Goal: Navigation & Orientation: Find specific page/section

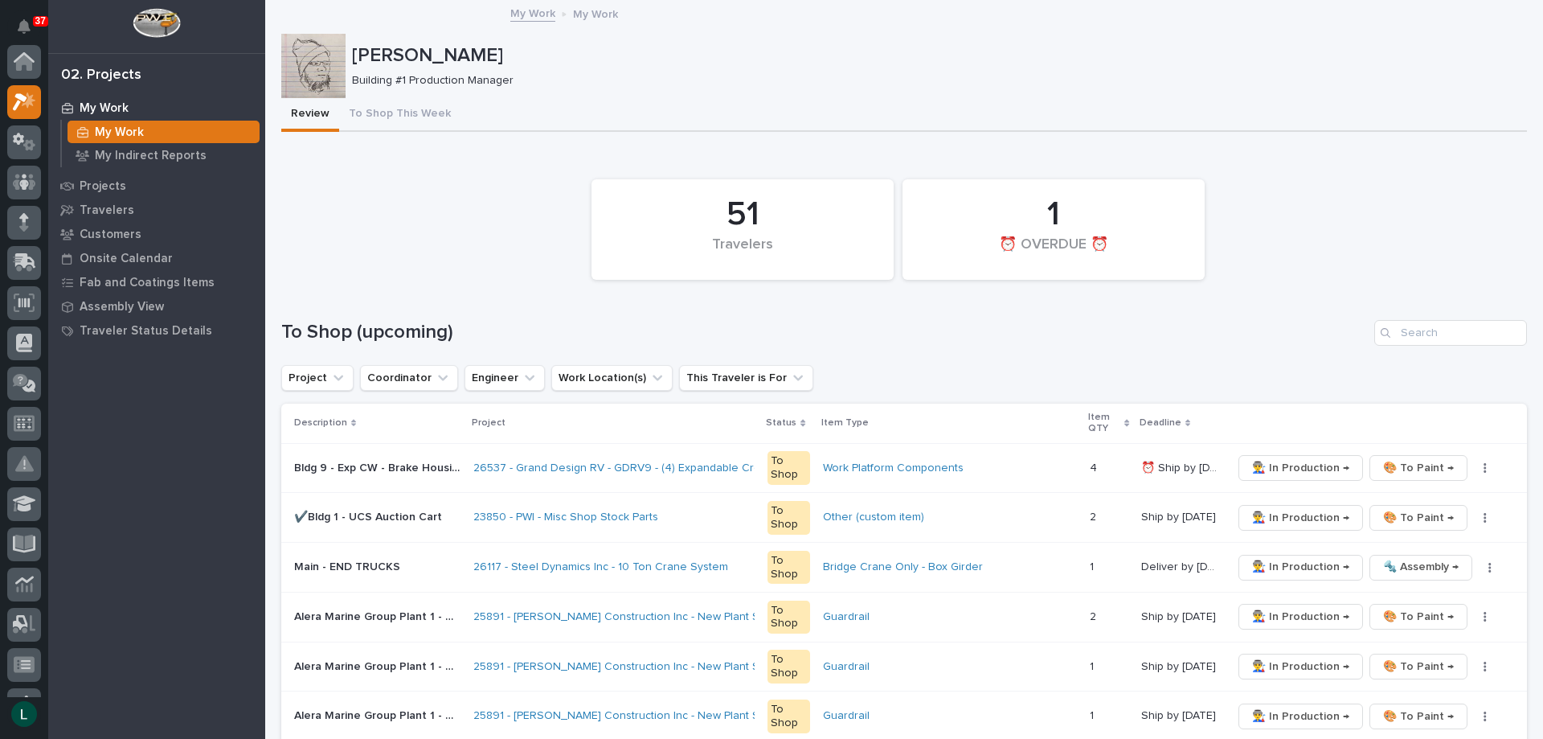
scroll to position [40, 0]
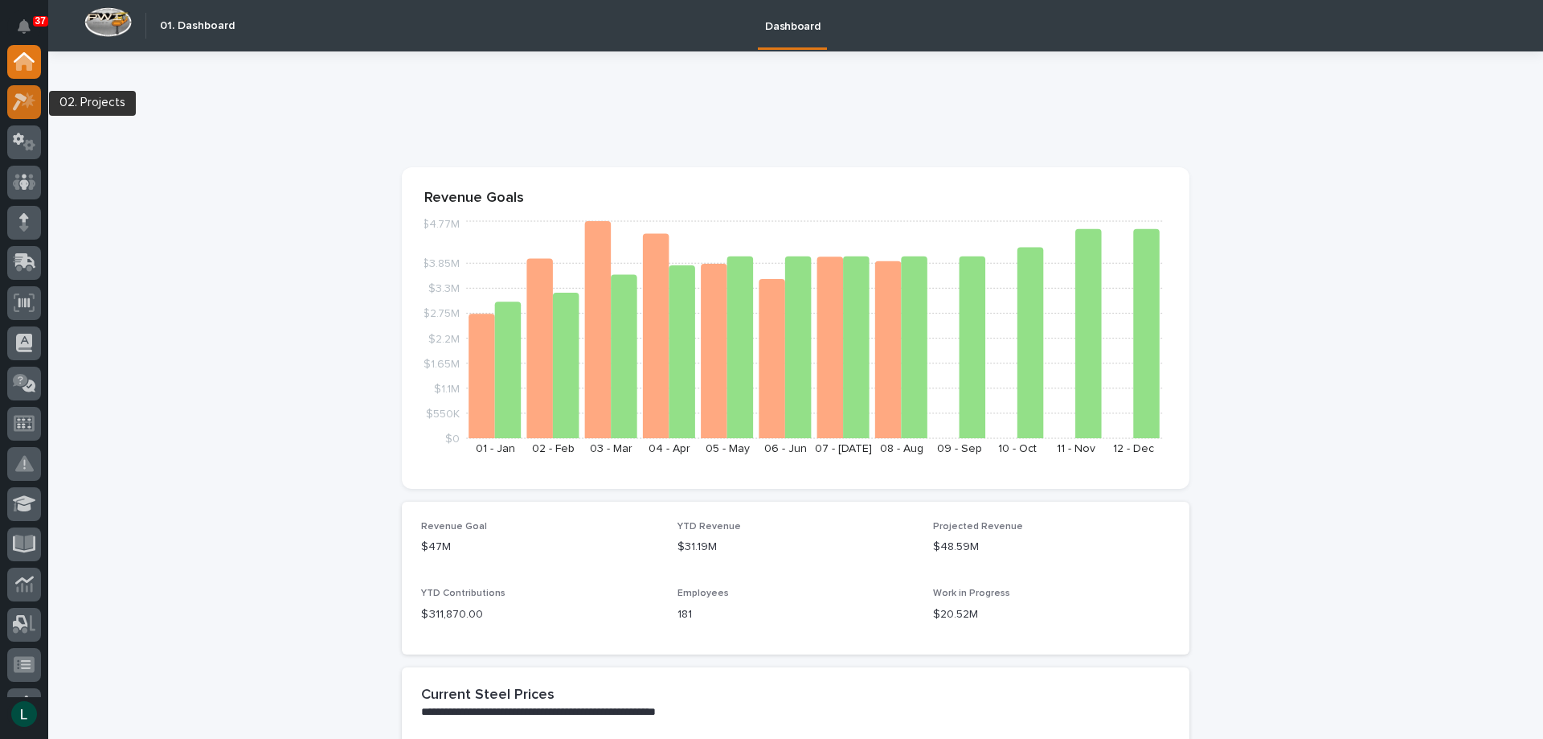
click at [21, 96] on icon at bounding box center [20, 102] width 14 height 18
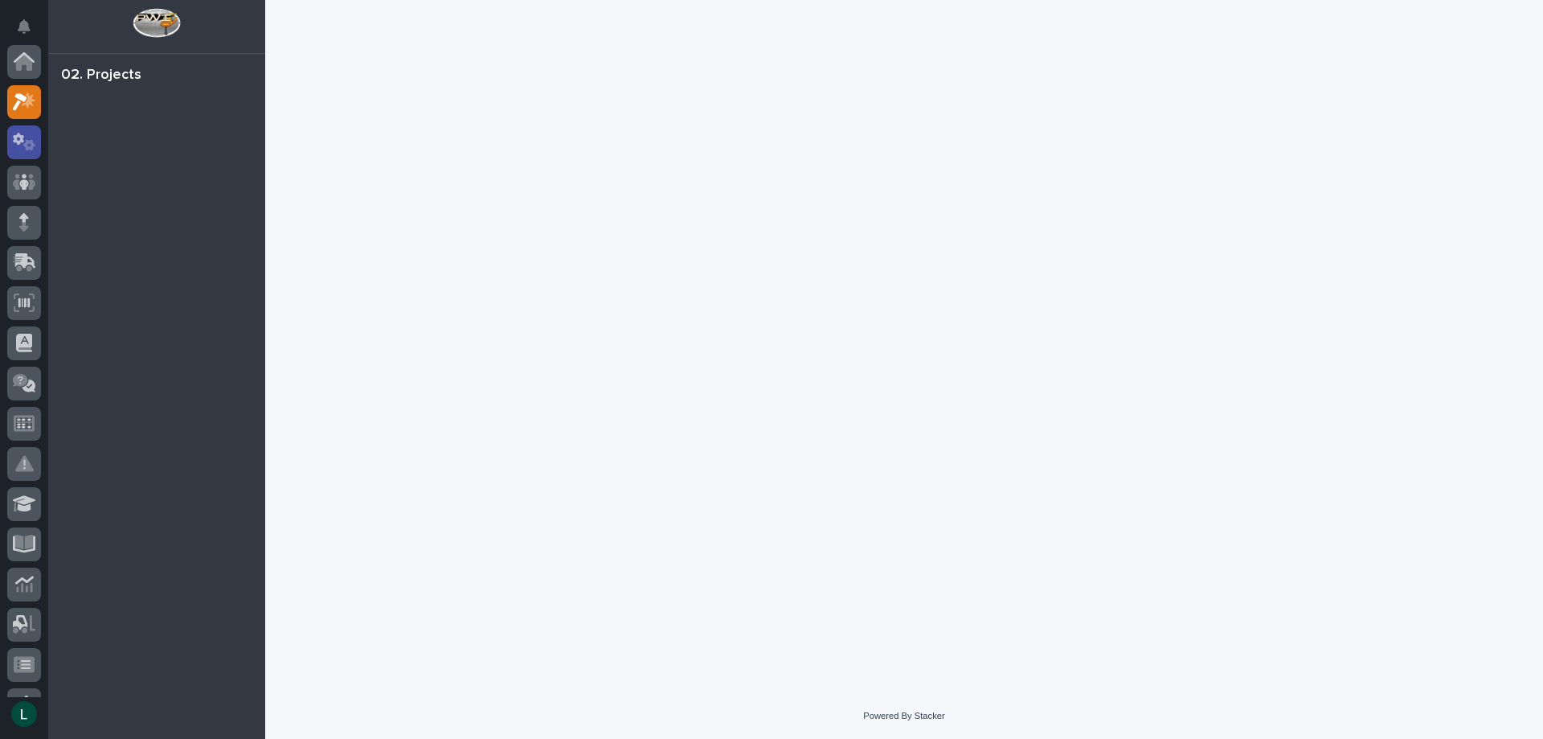
scroll to position [40, 0]
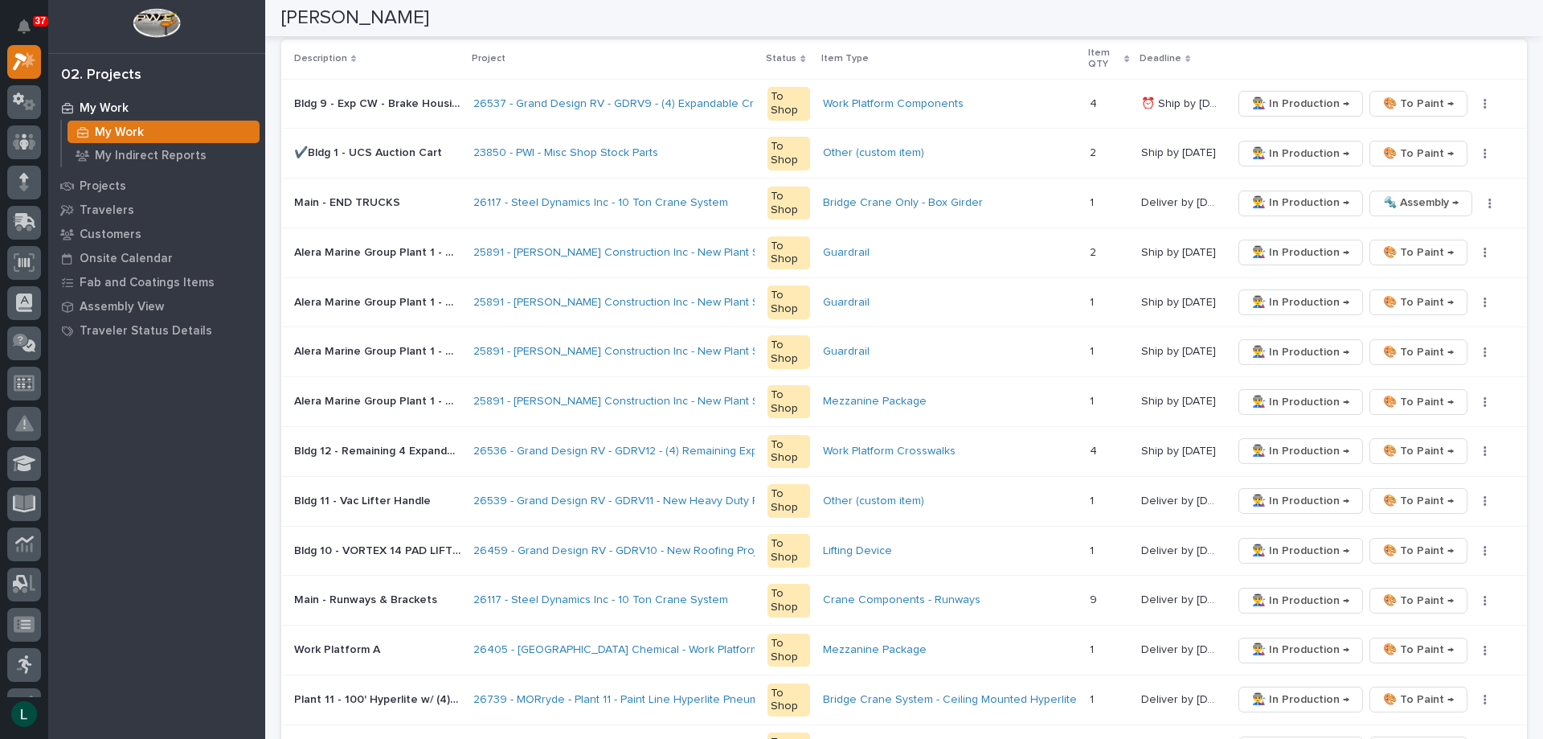
scroll to position [402, 0]
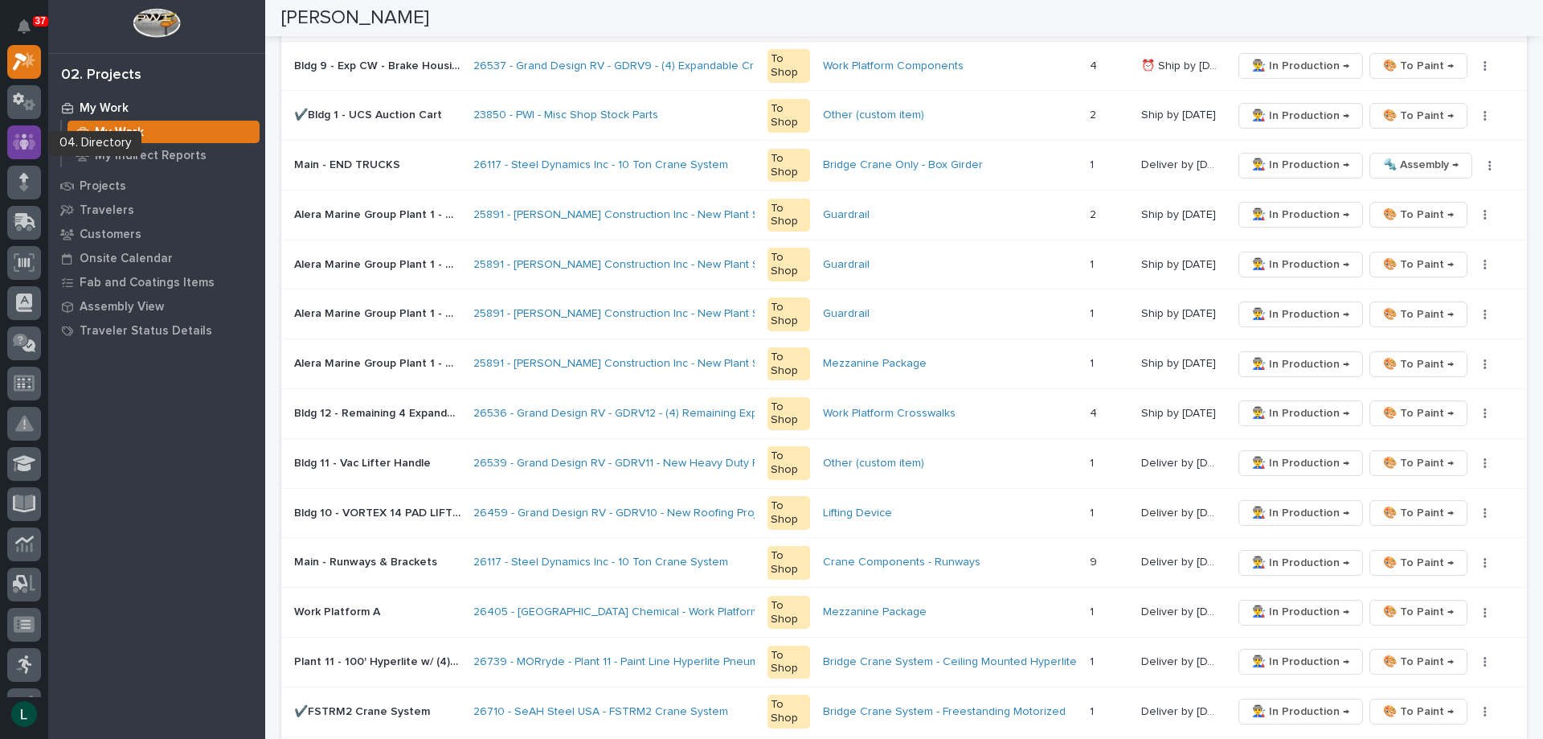
click at [28, 134] on icon at bounding box center [24, 142] width 23 height 18
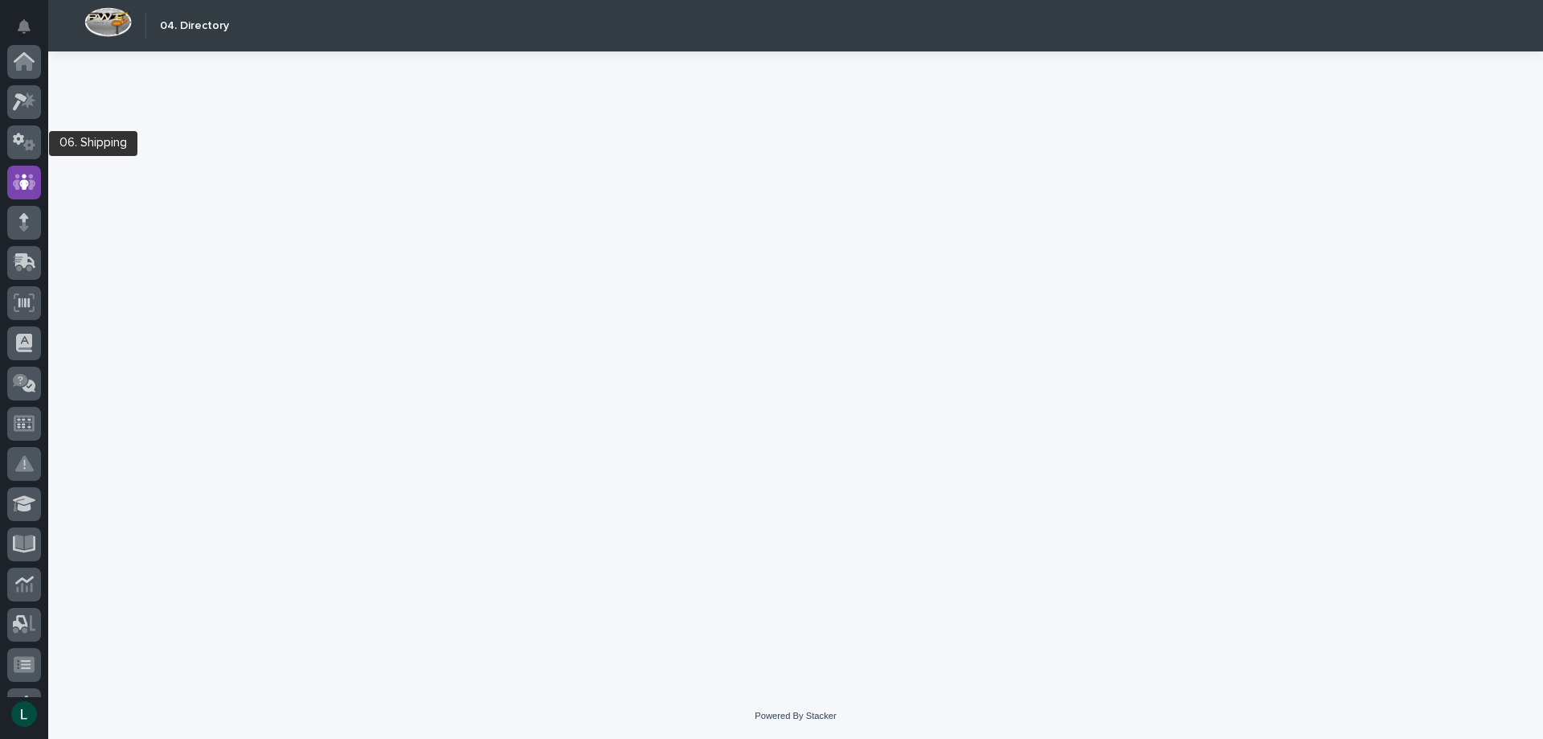
scroll to position [121, 0]
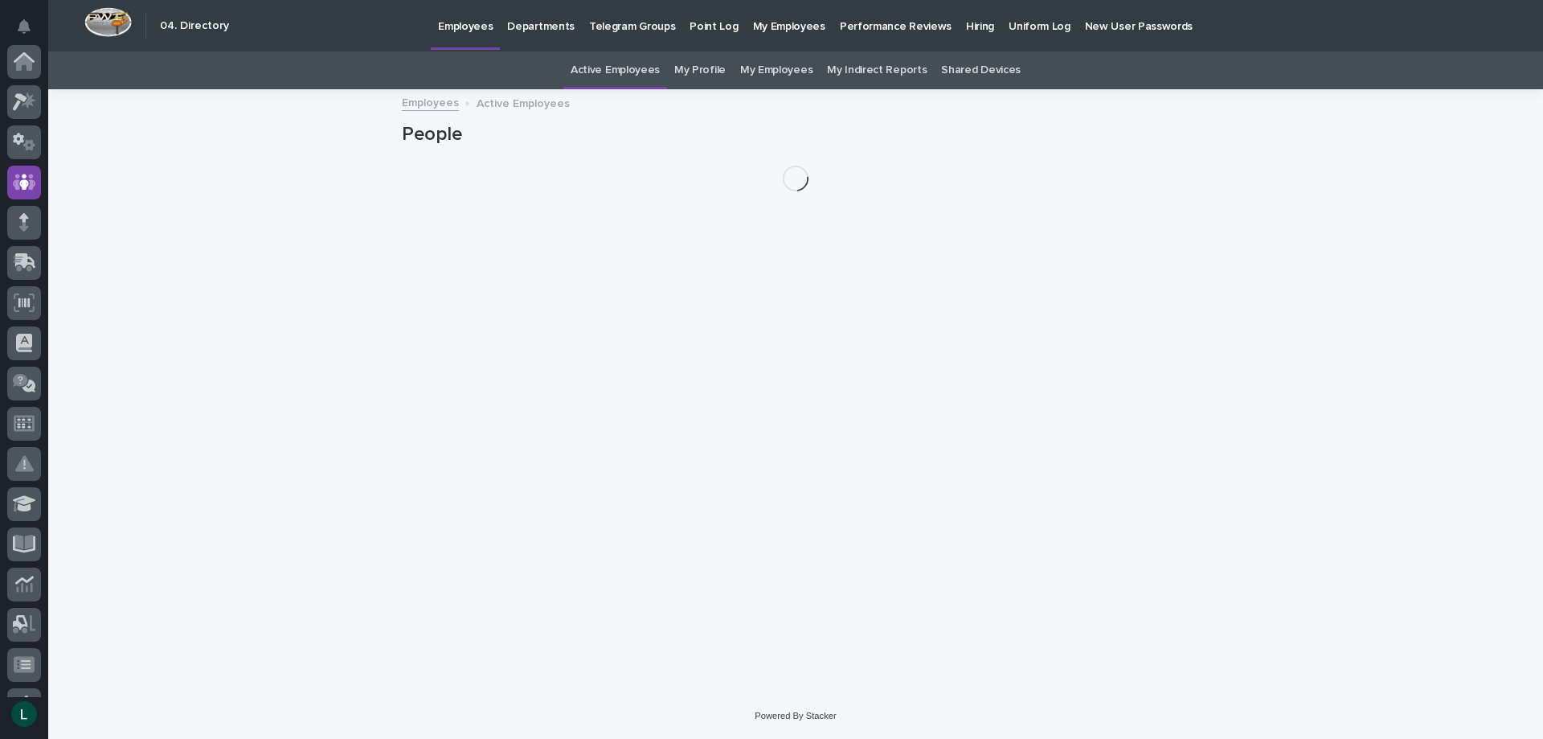
scroll to position [121, 0]
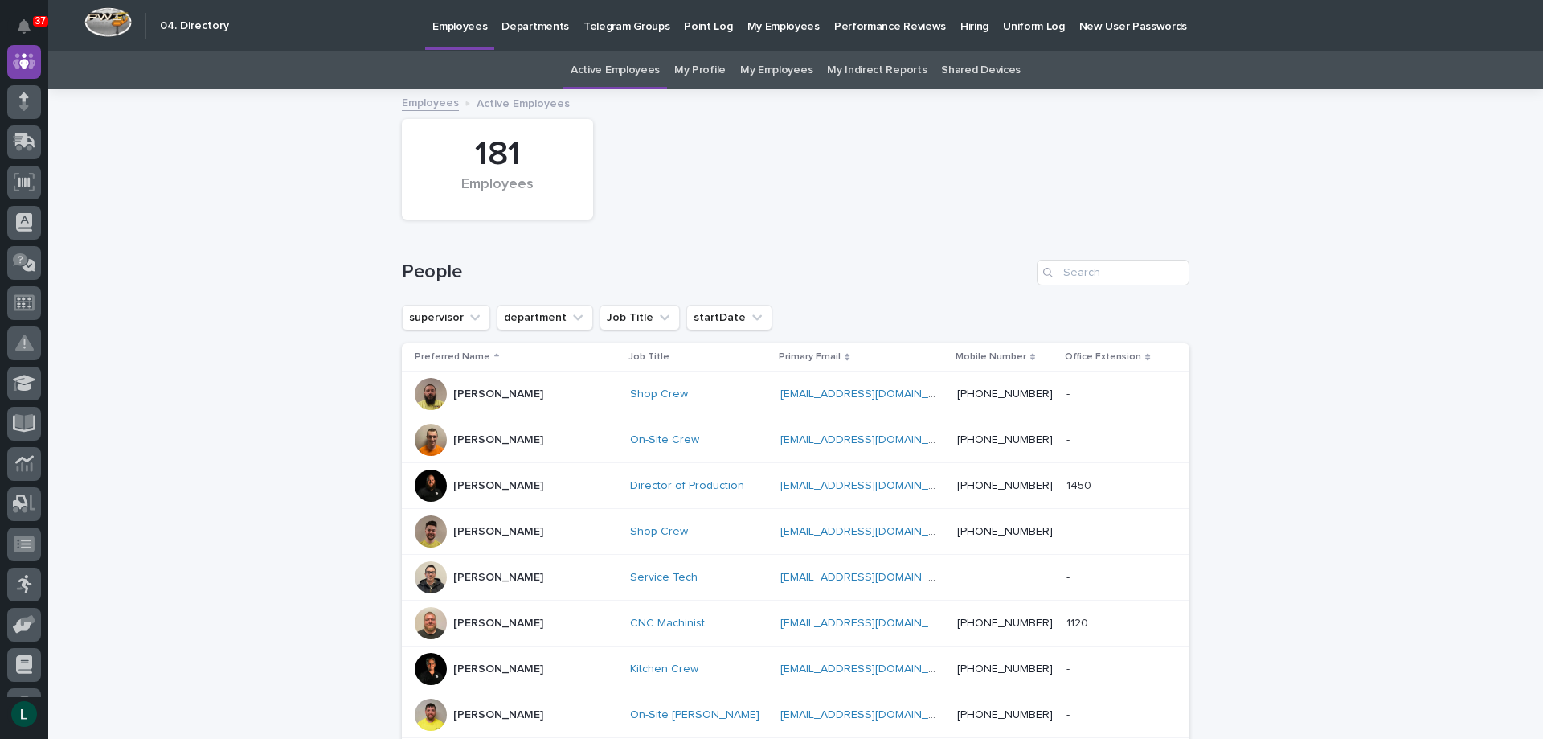
click at [516, 25] on p "Departments" at bounding box center [536, 17] width 68 height 34
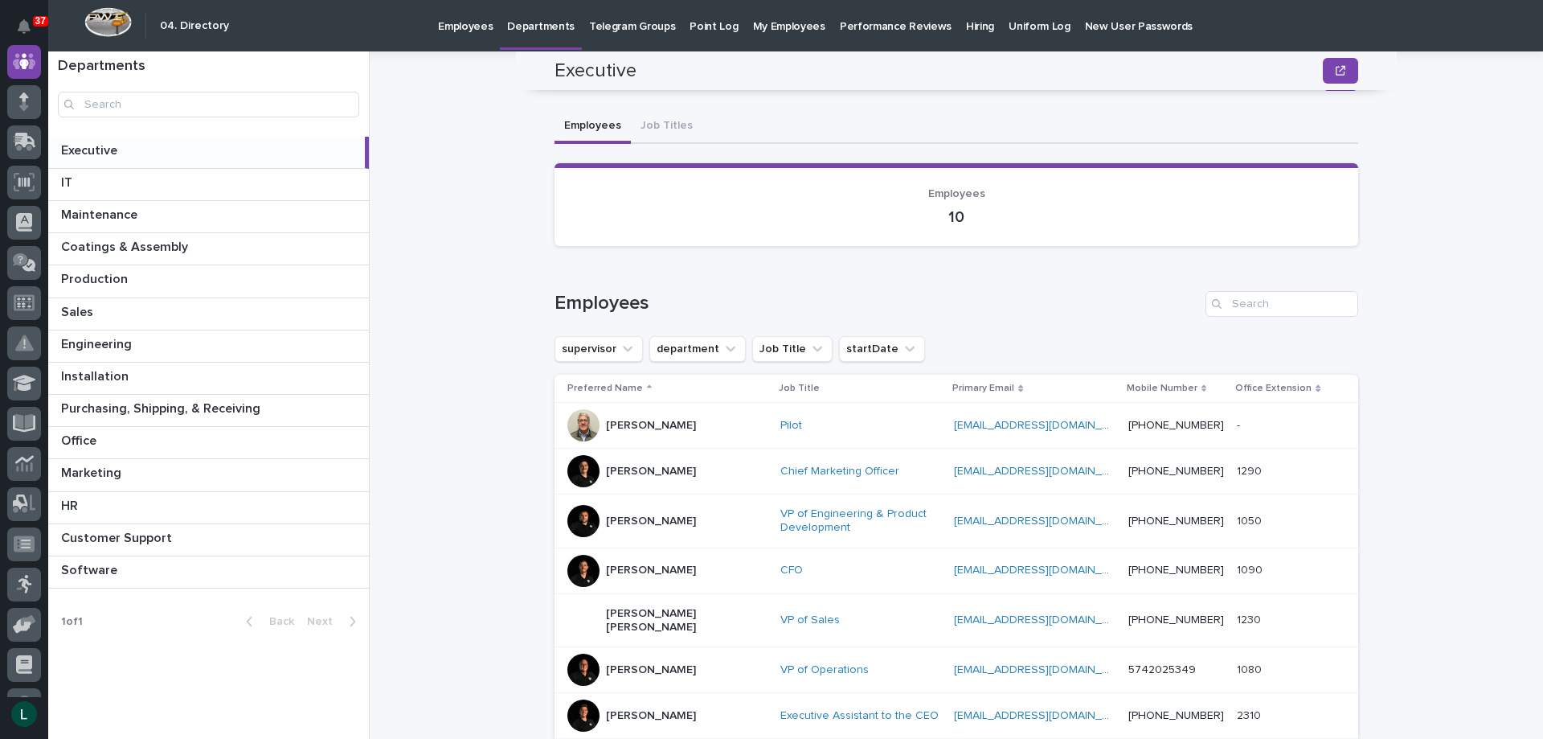
scroll to position [36, 0]
click at [273, 273] on p at bounding box center [211, 279] width 301 height 15
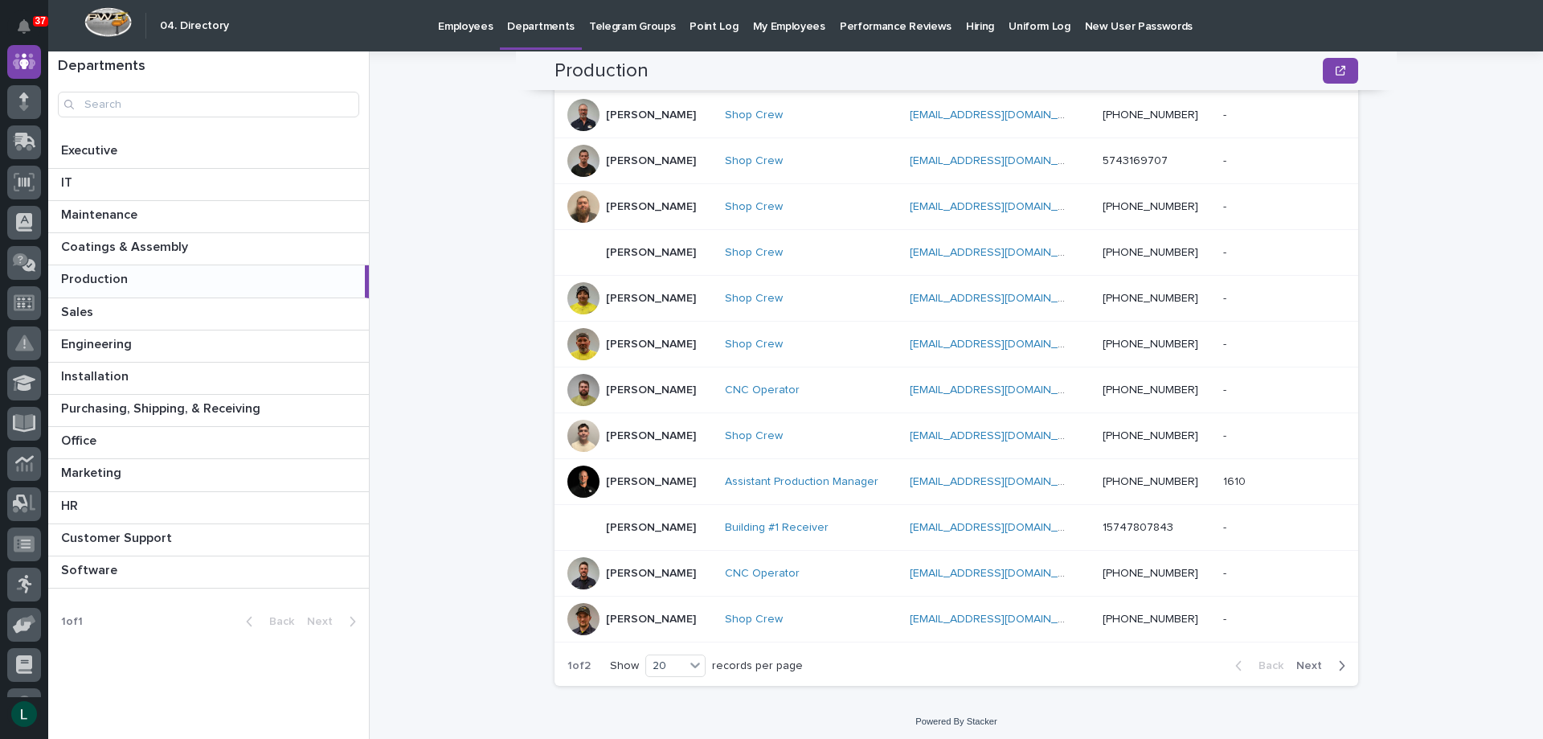
scroll to position [720, 0]
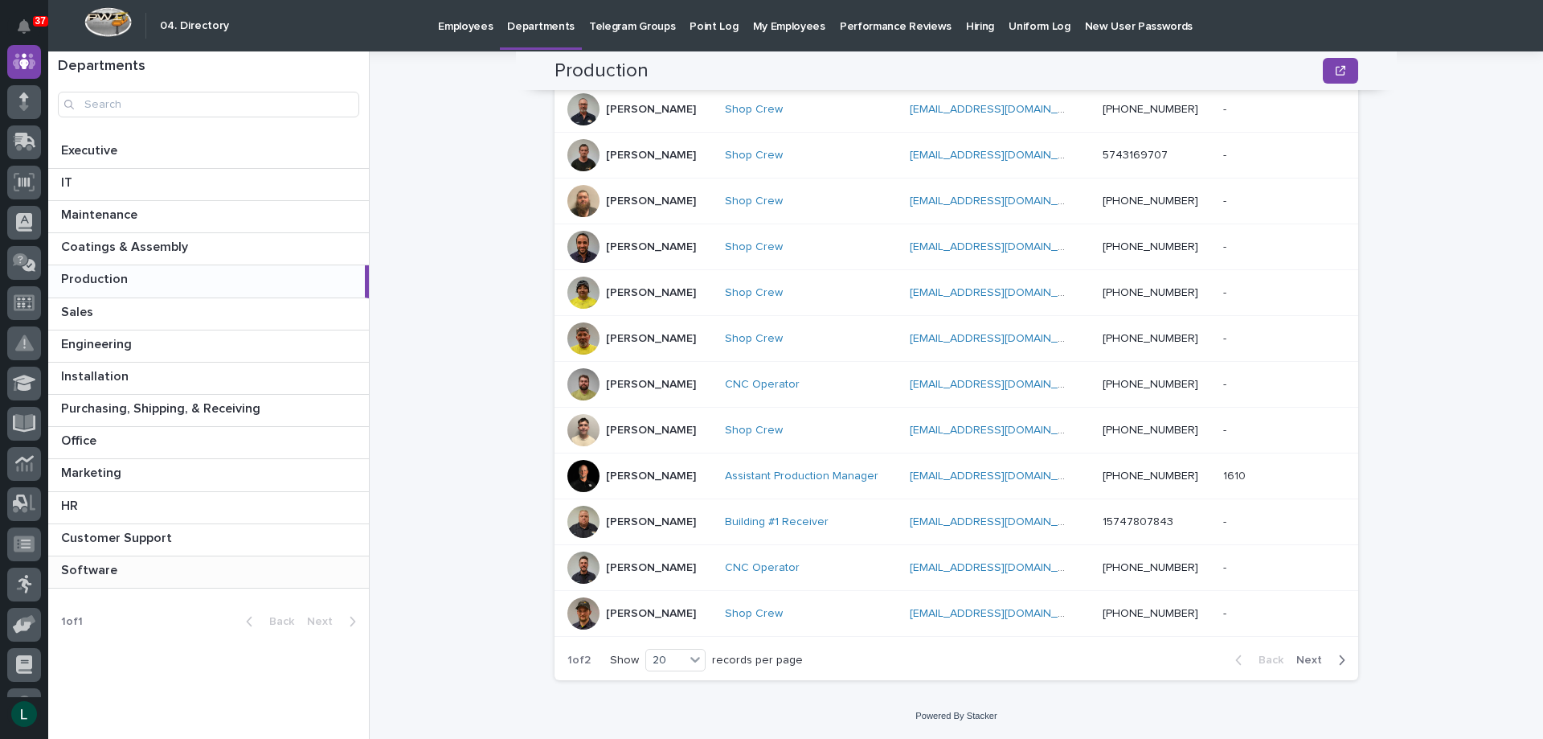
click at [270, 565] on p at bounding box center [211, 570] width 301 height 15
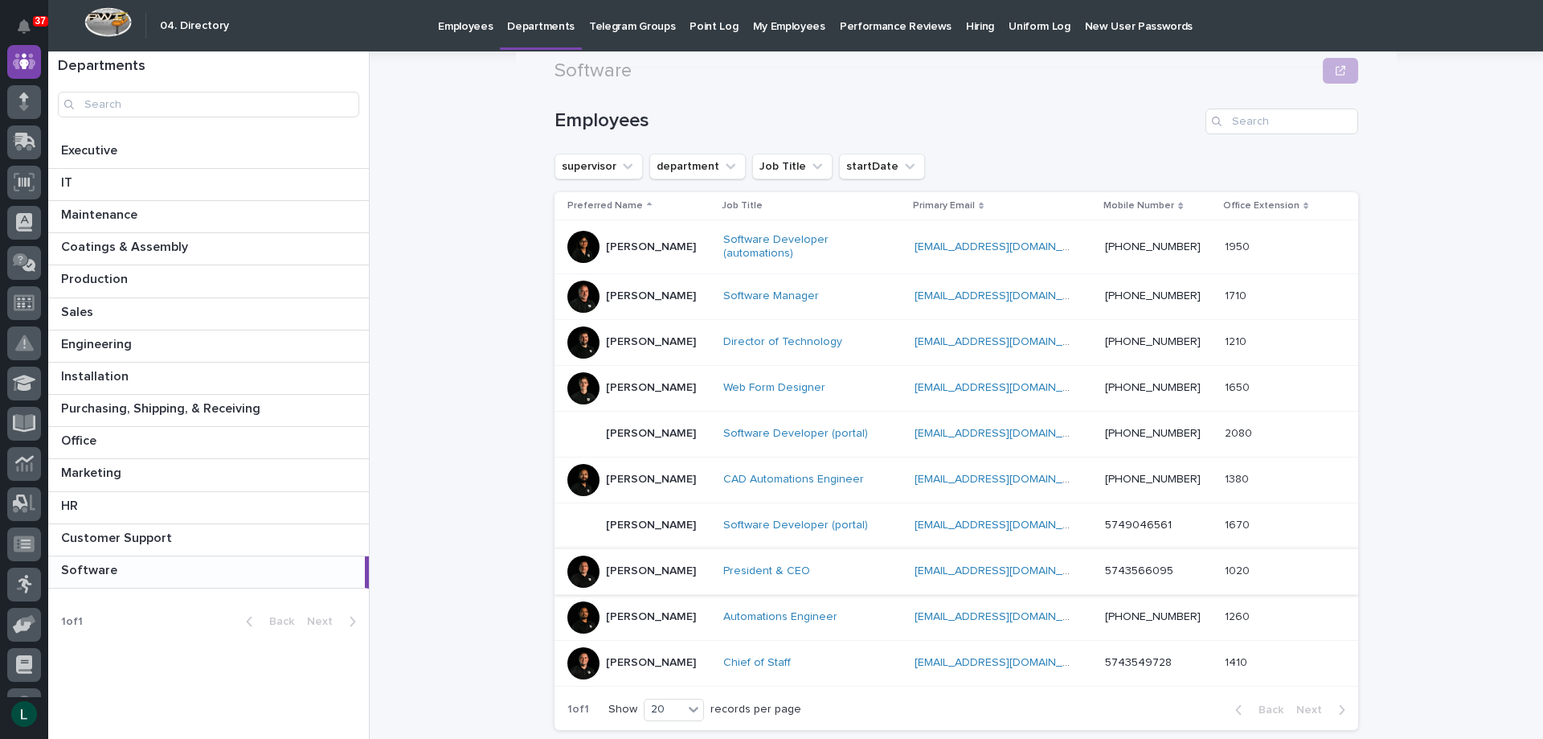
scroll to position [241, 0]
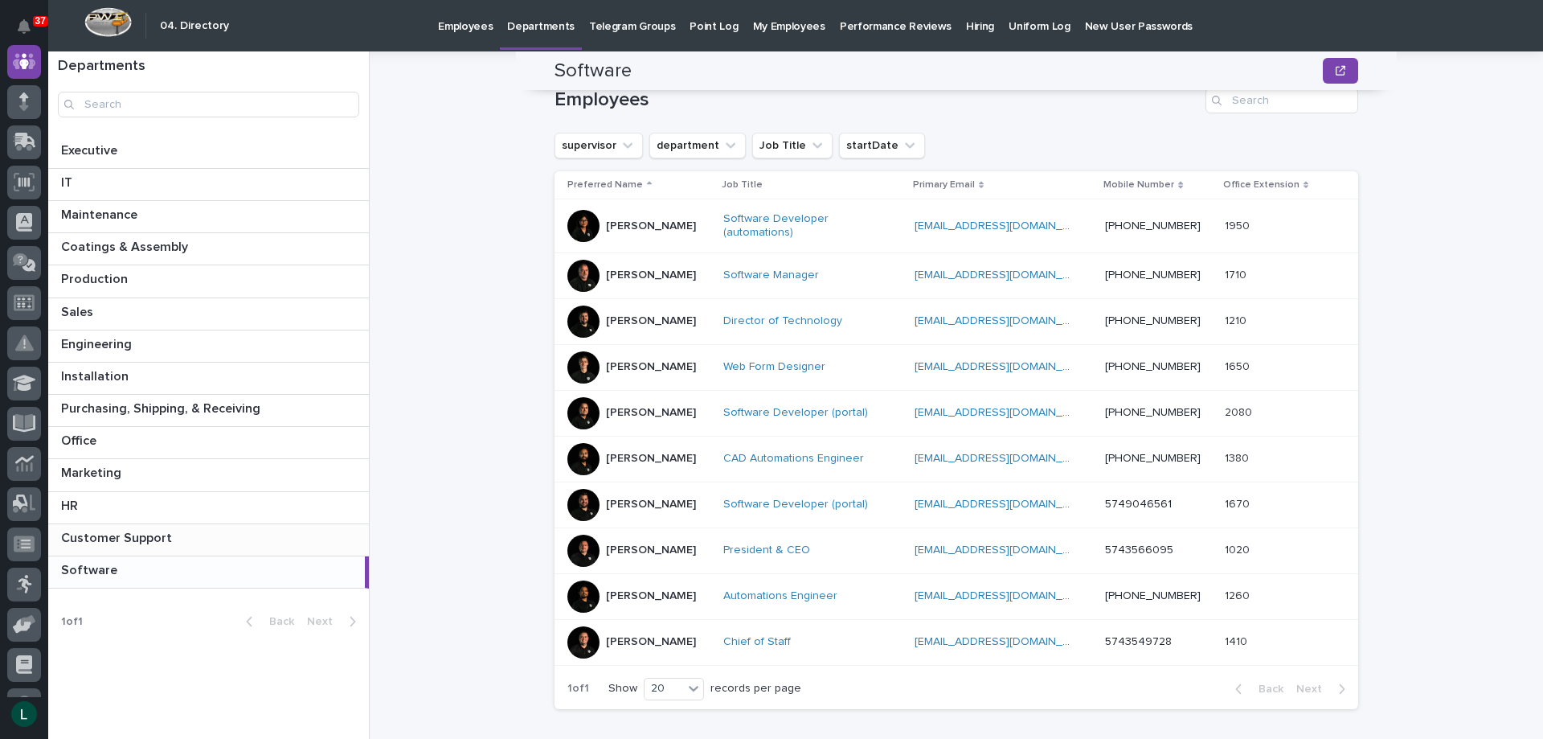
click at [288, 525] on div "Customer Support Customer Support" at bounding box center [208, 539] width 321 height 31
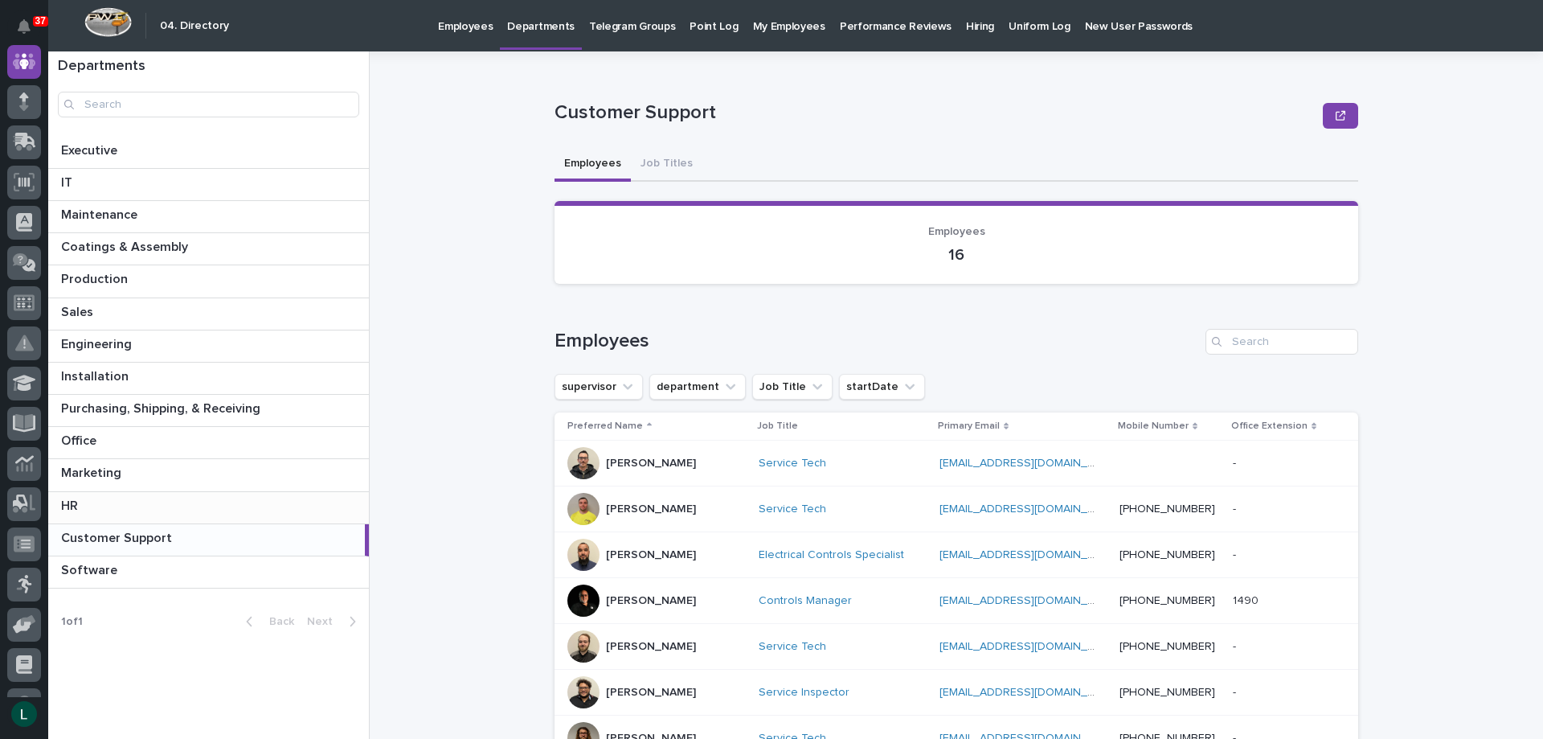
click at [244, 496] on div "HR HR" at bounding box center [208, 507] width 321 height 31
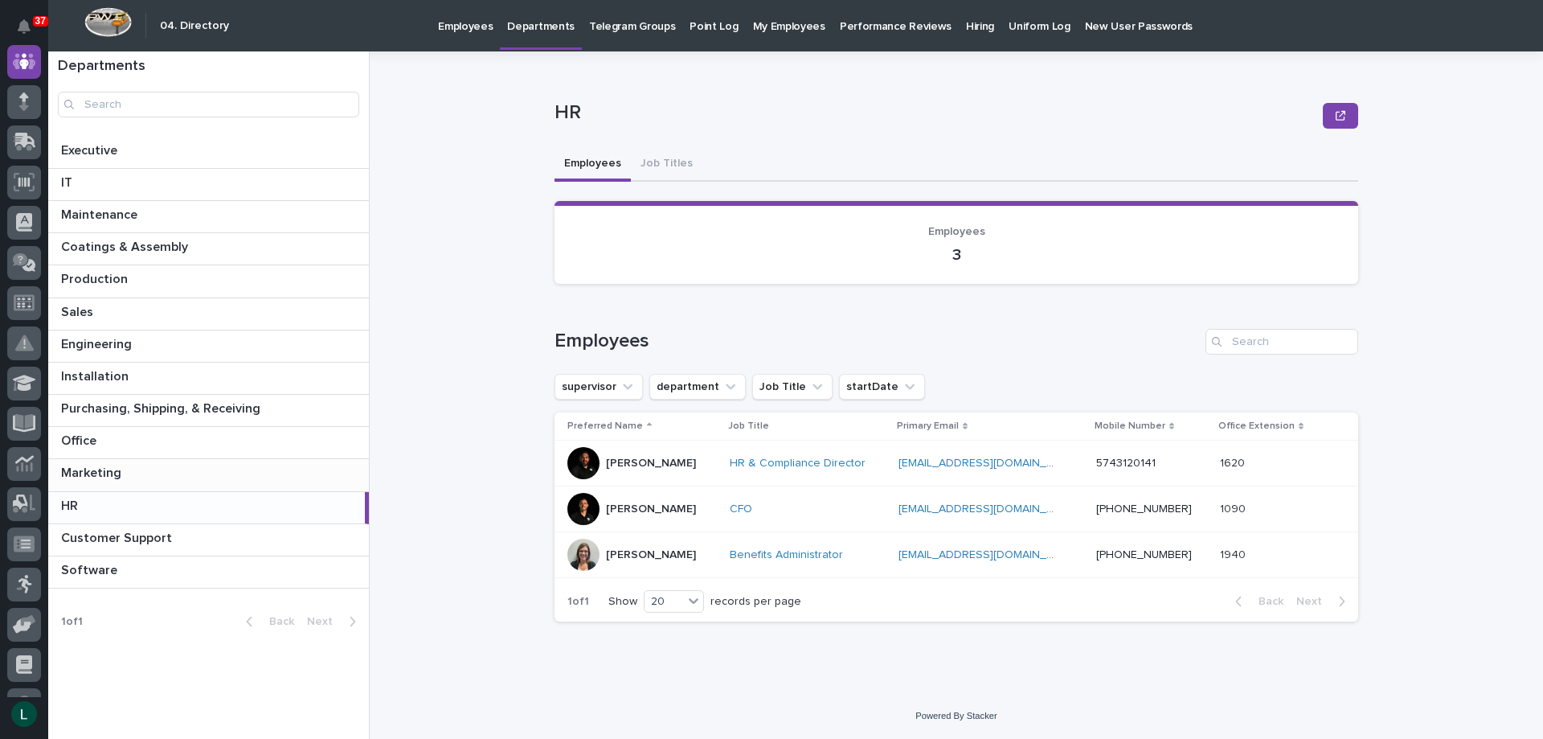
click at [283, 462] on div "Marketing Marketing" at bounding box center [208, 474] width 321 height 31
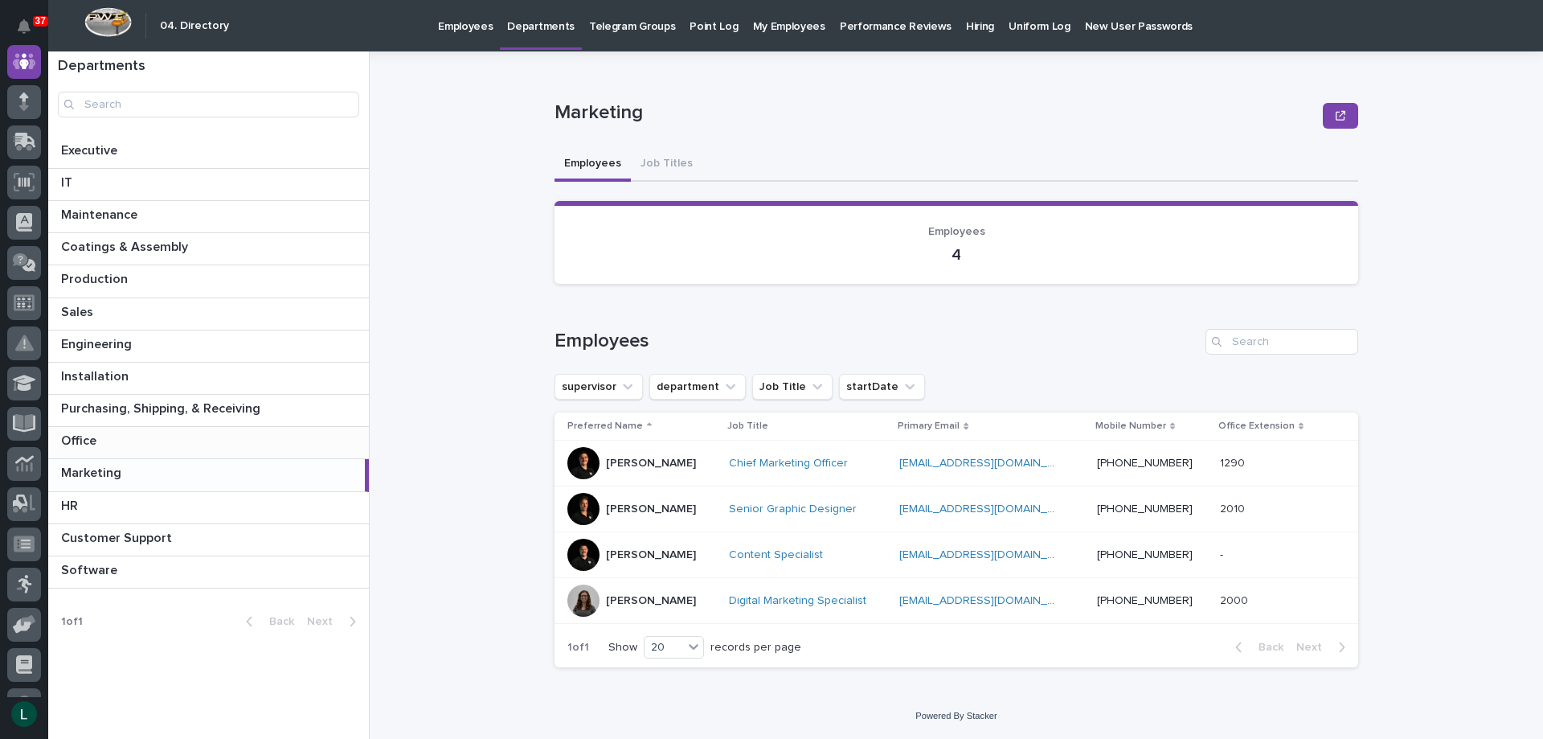
click at [285, 427] on div "Office Office" at bounding box center [208, 442] width 321 height 31
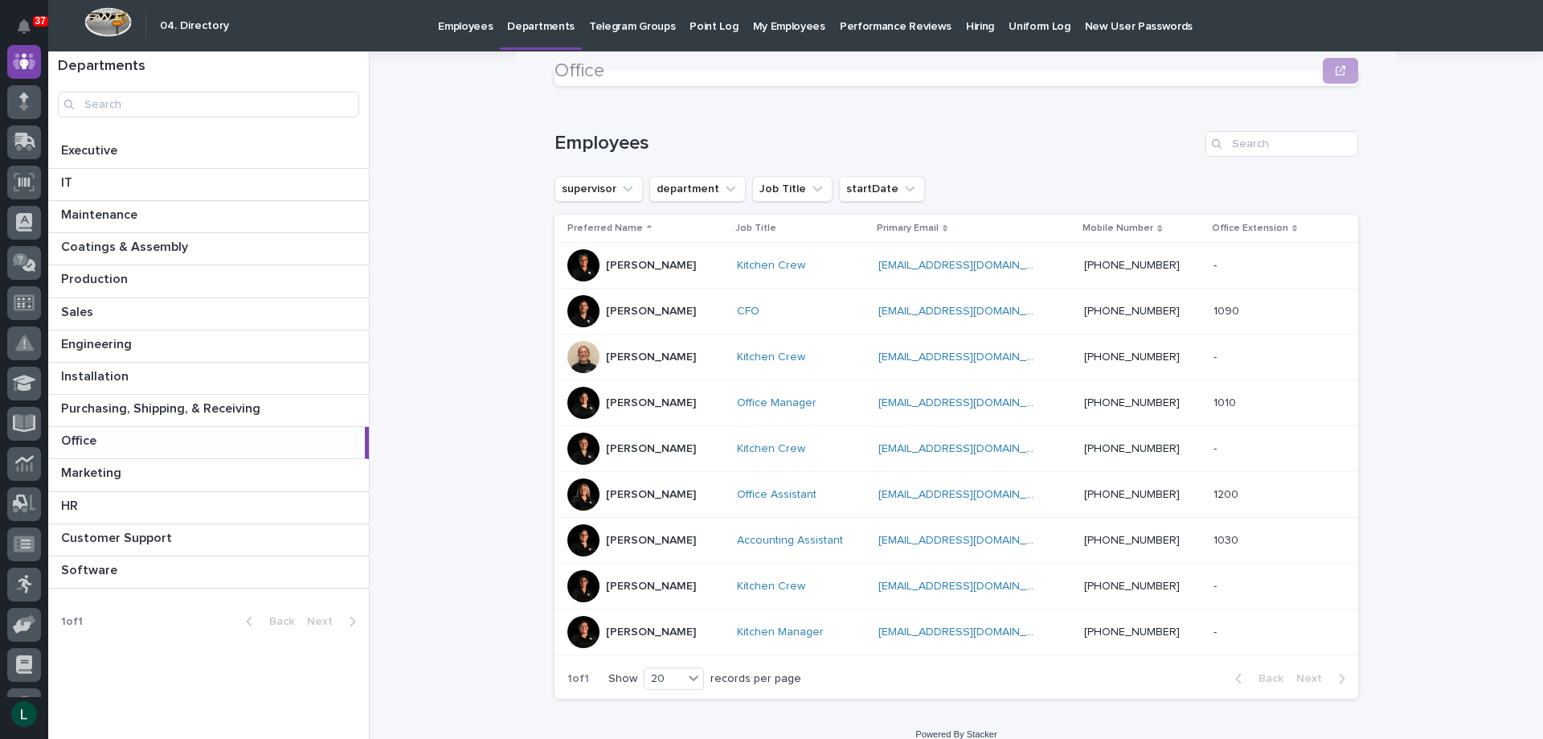
scroll to position [216, 0]
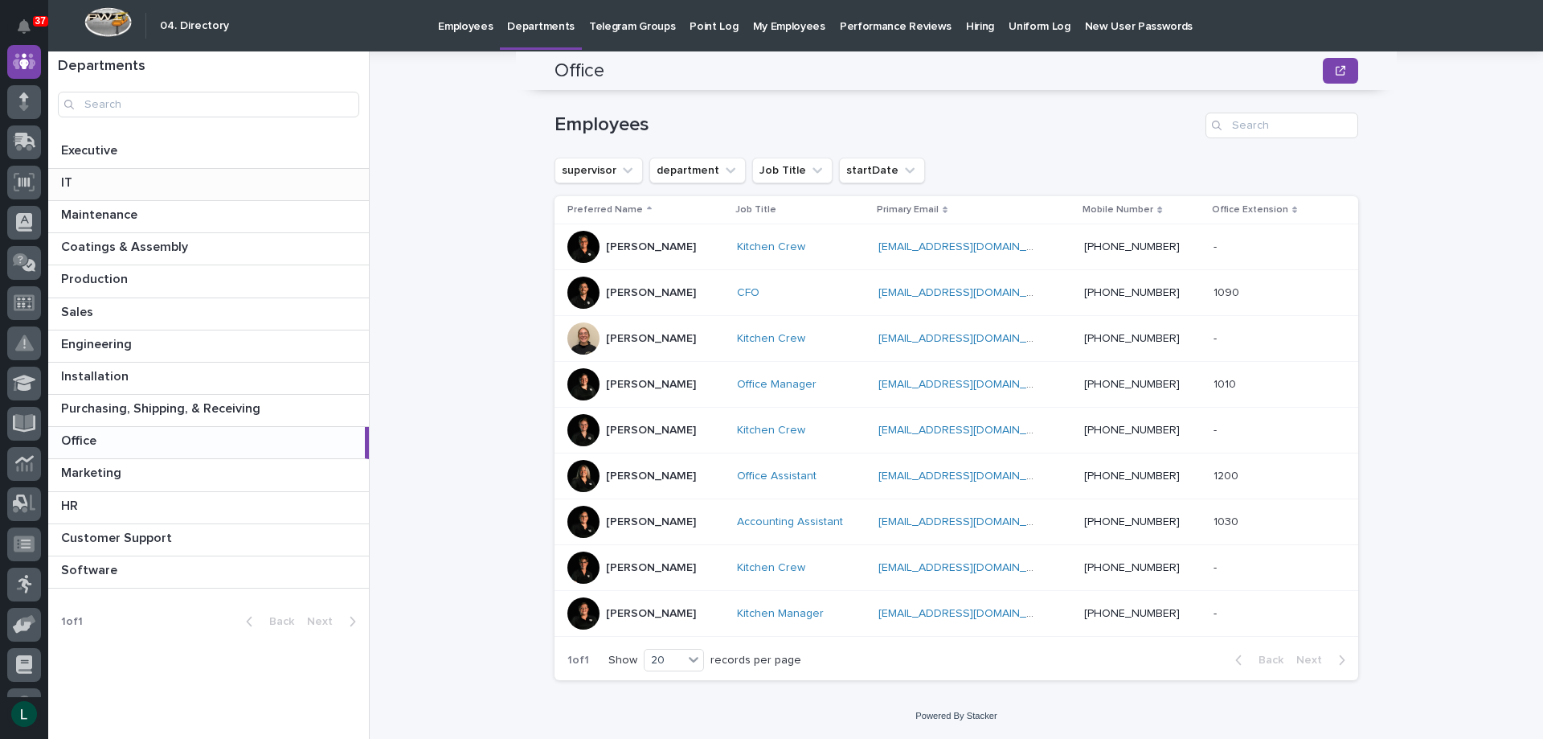
click at [334, 172] on div "IT IT" at bounding box center [208, 184] width 321 height 31
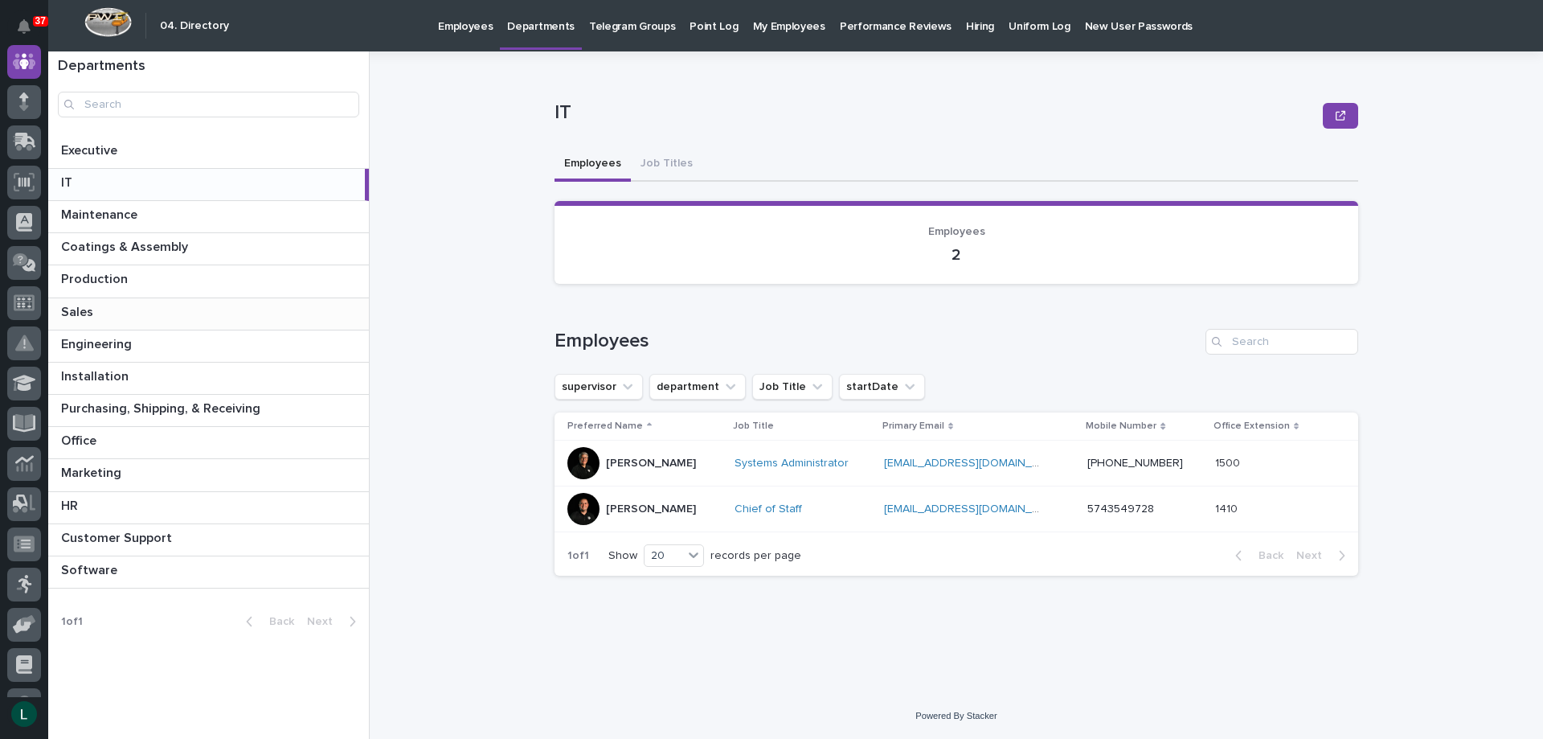
click at [317, 305] on p at bounding box center [211, 312] width 301 height 15
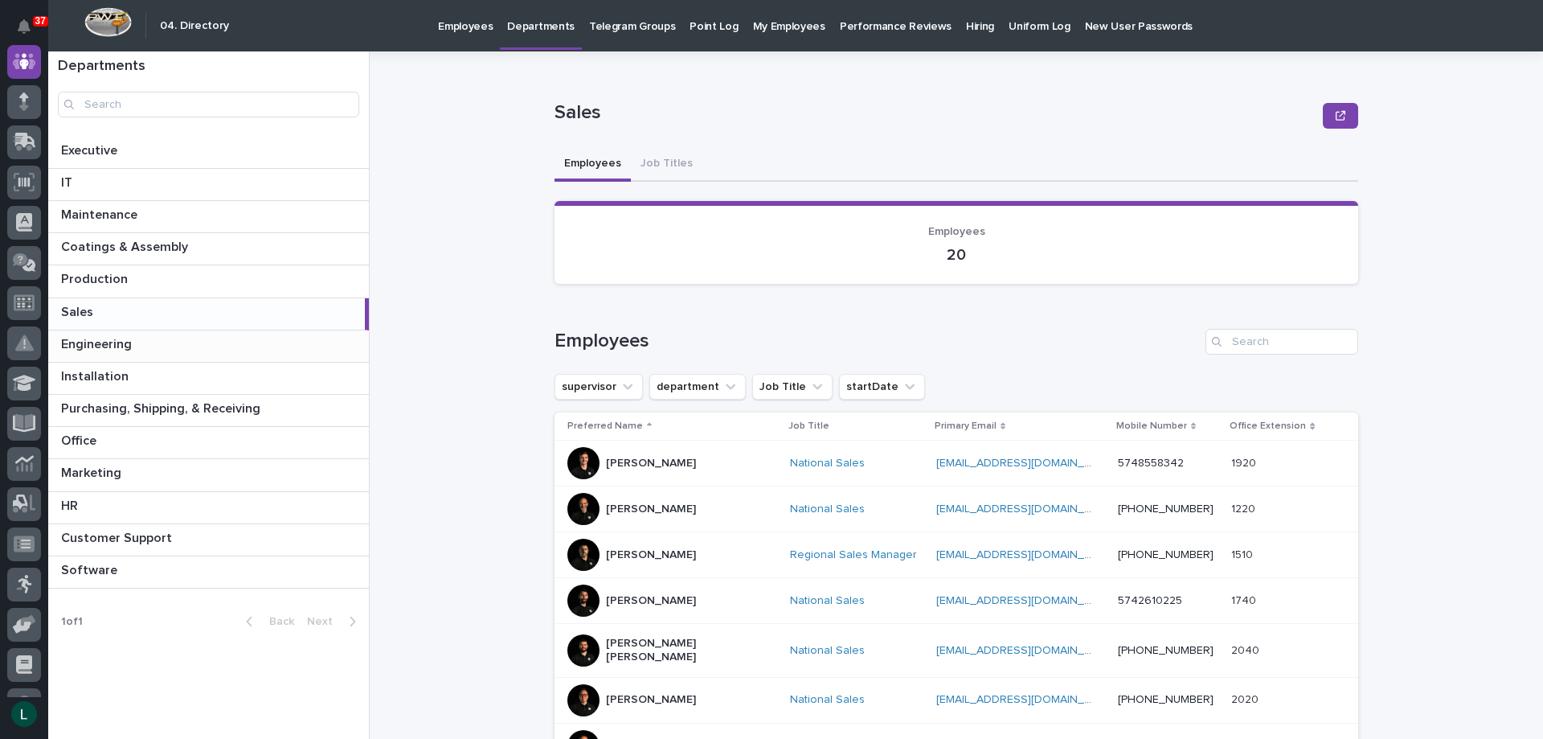
click at [238, 338] on p at bounding box center [211, 344] width 301 height 15
